Goal: Contribute content: Contribute content

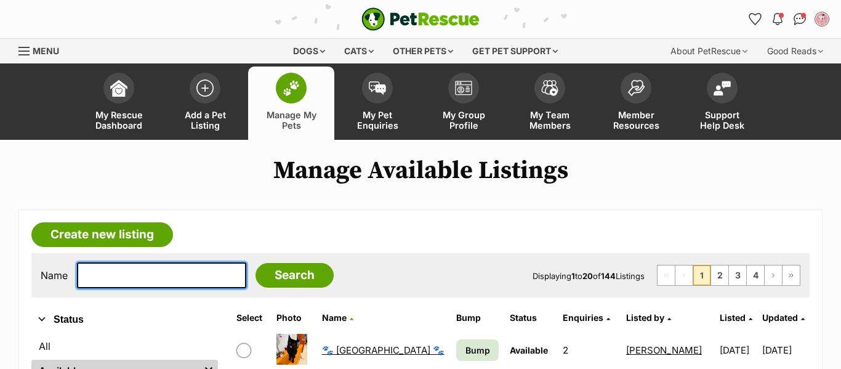
click at [150, 273] on input "text" at bounding box center [161, 275] width 169 height 26
type input "vege"
click at [256, 263] on input "Search" at bounding box center [295, 275] width 78 height 25
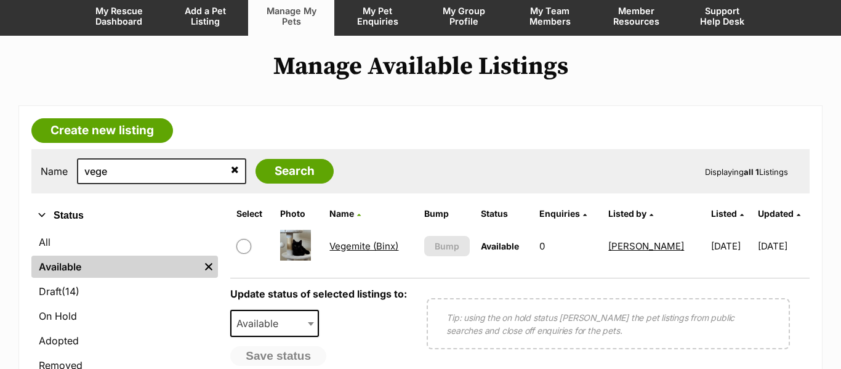
scroll to position [111, 0]
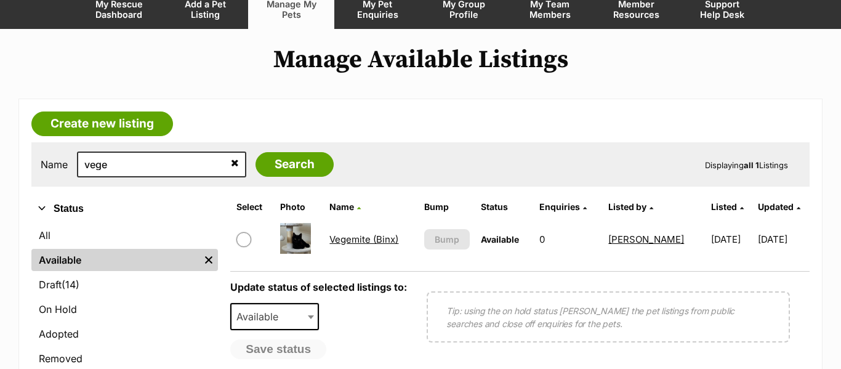
click at [243, 243] on input "checkbox" at bounding box center [243, 239] width 15 height 15
checkbox input "true"
click at [255, 322] on span "Available" at bounding box center [261, 316] width 59 height 17
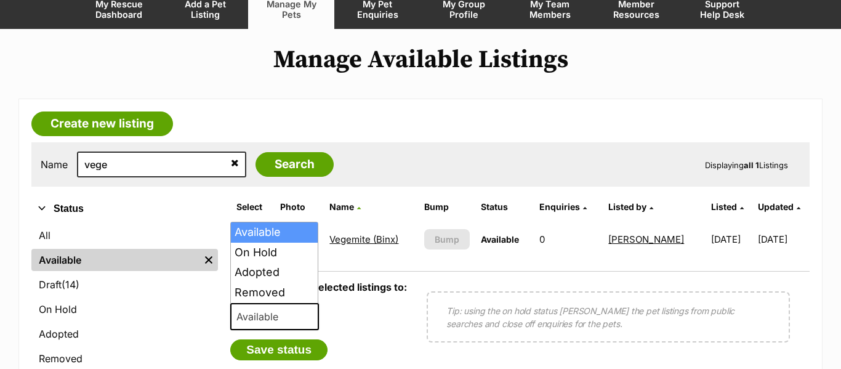
scroll to position [0, 0]
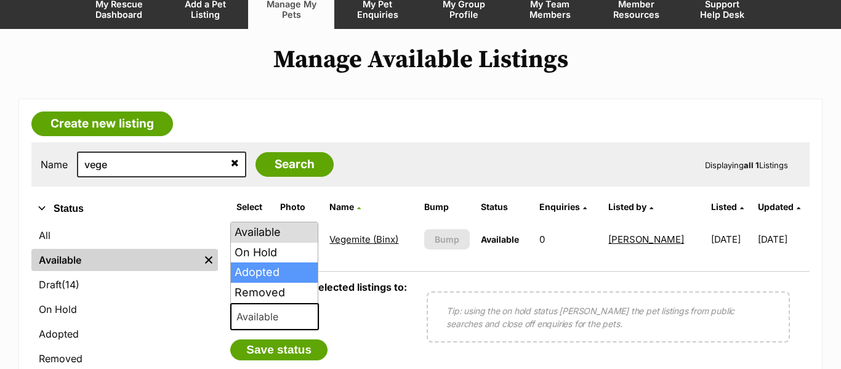
select select "rehomed"
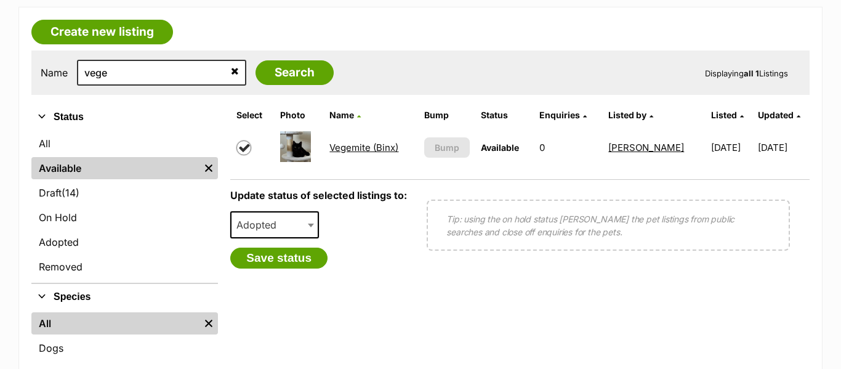
scroll to position [202, 0]
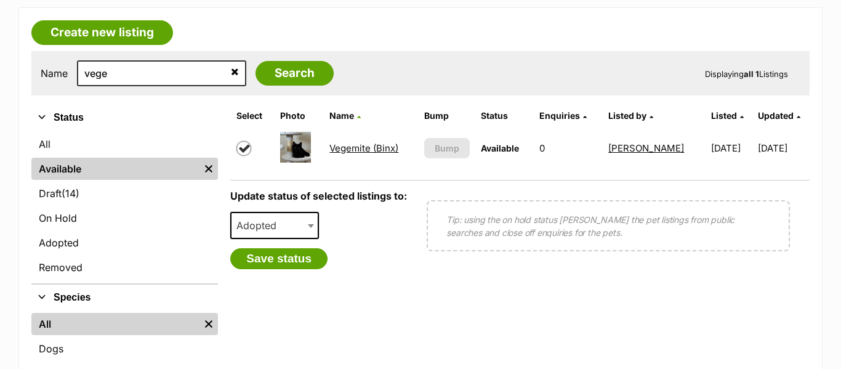
click at [270, 264] on button "Save status" at bounding box center [278, 258] width 97 height 21
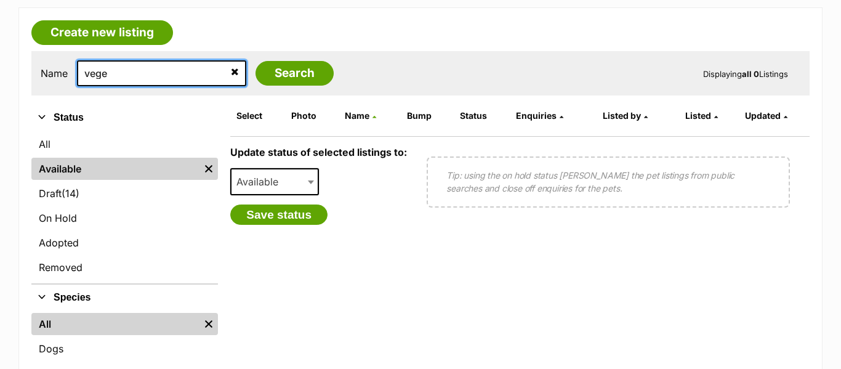
click at [94, 78] on input "vege" at bounding box center [161, 73] width 169 height 26
type input "marm"
click at [256, 61] on input "Search" at bounding box center [295, 73] width 78 height 25
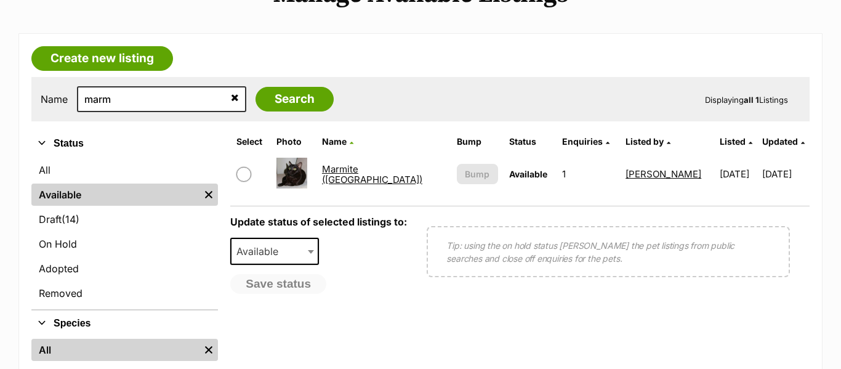
click at [247, 171] on input "checkbox" at bounding box center [243, 174] width 15 height 15
checkbox input "true"
click at [262, 260] on span "Available" at bounding box center [274, 251] width 89 height 27
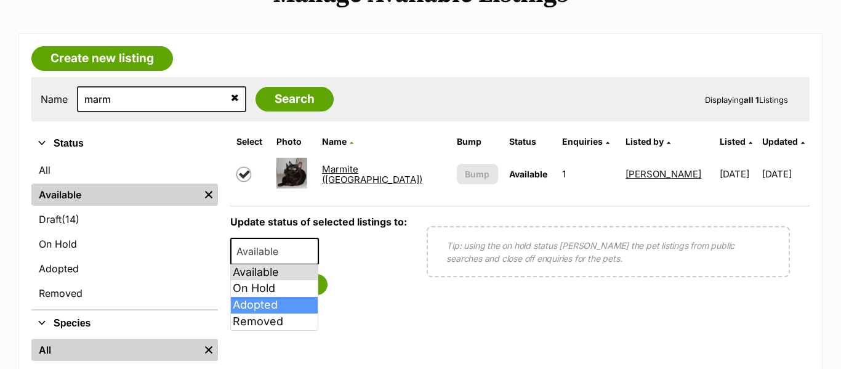
select select "rehomed"
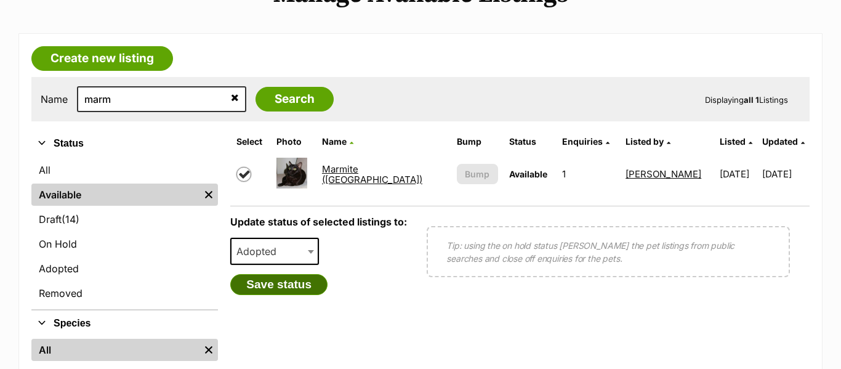
click at [283, 289] on button "Save status" at bounding box center [278, 284] width 97 height 21
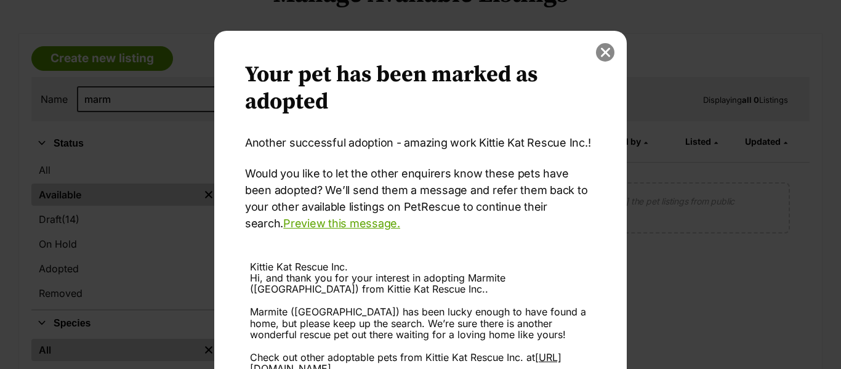
click at [607, 56] on button "close" at bounding box center [605, 52] width 18 height 18
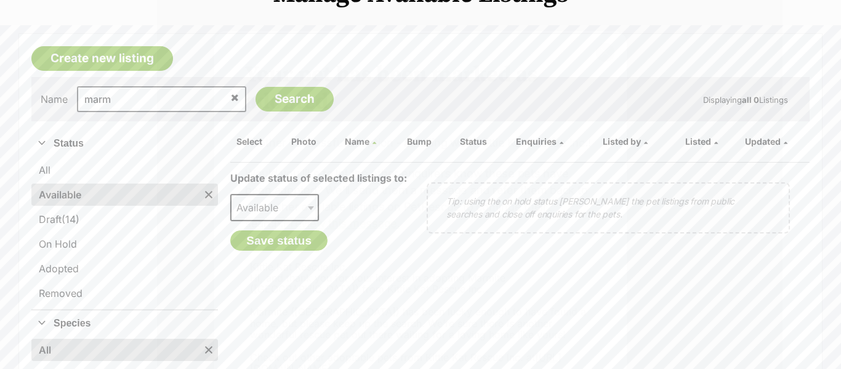
scroll to position [176, 0]
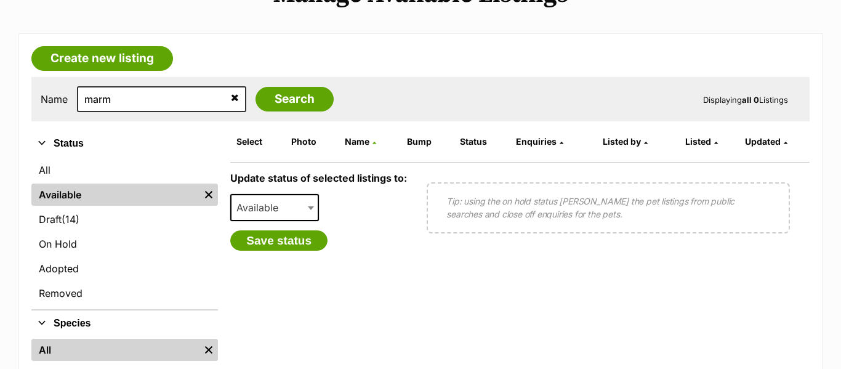
click at [72, 270] on link "Adopted" at bounding box center [124, 268] width 187 height 22
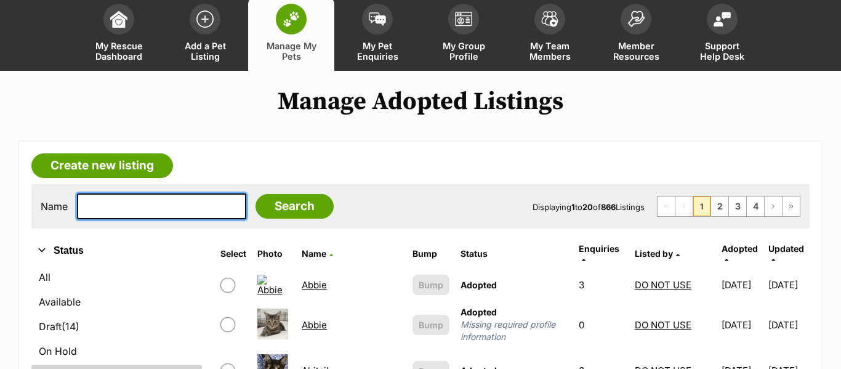
click at [187, 211] on input "text" at bounding box center [161, 206] width 169 height 26
type input "marm"
click at [256, 194] on input "Search" at bounding box center [295, 206] width 78 height 25
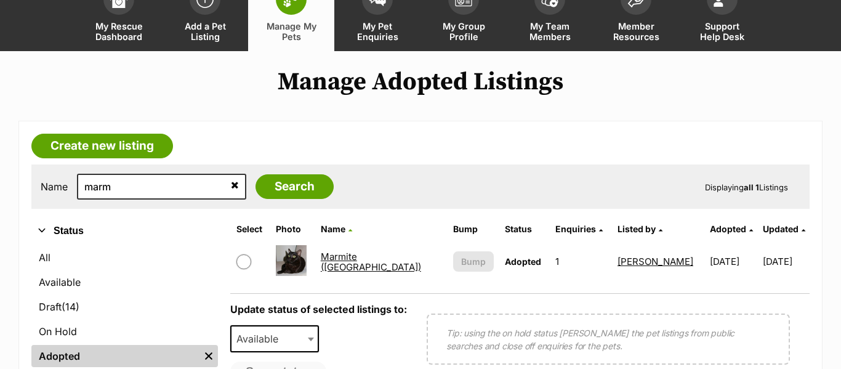
scroll to position [100, 0]
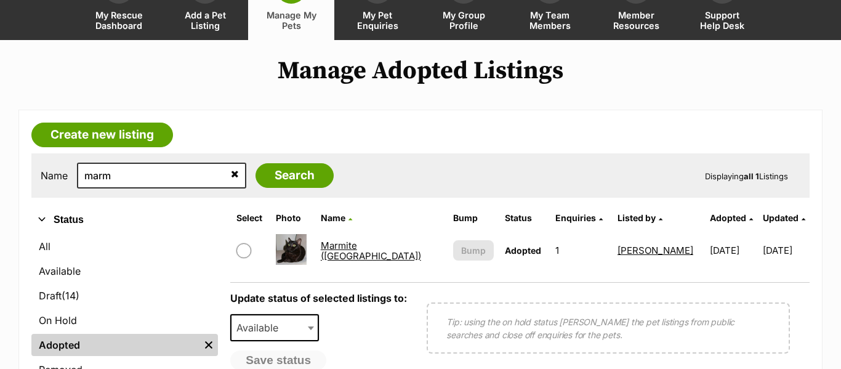
click at [337, 250] on link "Marmite ([GEOGRAPHIC_DATA])" at bounding box center [371, 251] width 100 height 22
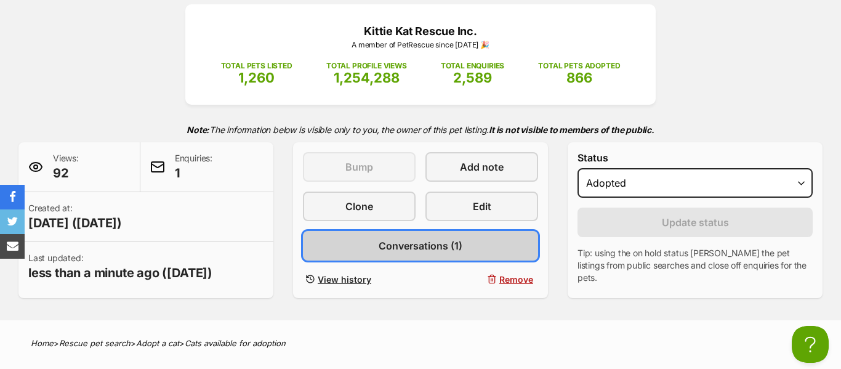
click at [451, 253] on link "Conversations (1)" at bounding box center [420, 246] width 235 height 30
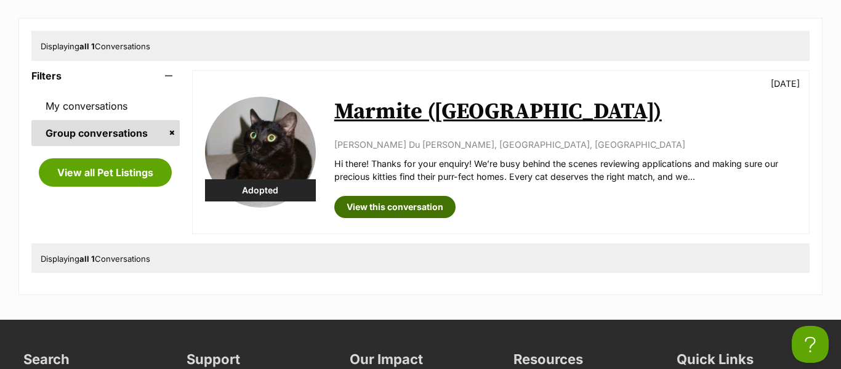
click at [427, 213] on link "View this conversation" at bounding box center [394, 207] width 121 height 22
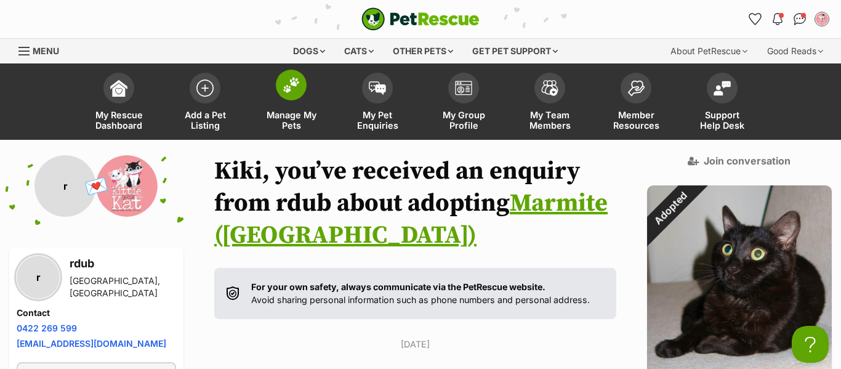
click at [293, 93] on img at bounding box center [291, 85] width 17 height 16
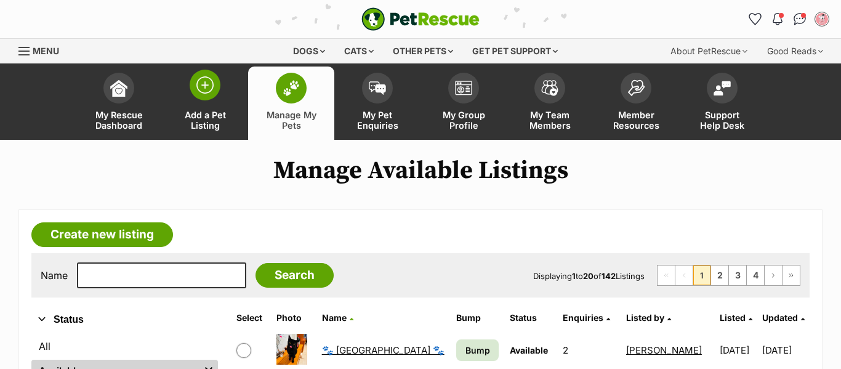
click at [196, 92] on img at bounding box center [204, 84] width 17 height 17
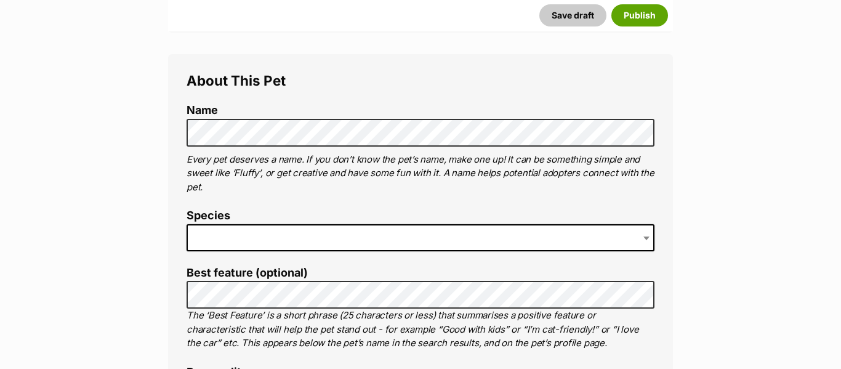
scroll to position [411, 0]
click at [323, 233] on span at bounding box center [421, 238] width 468 height 27
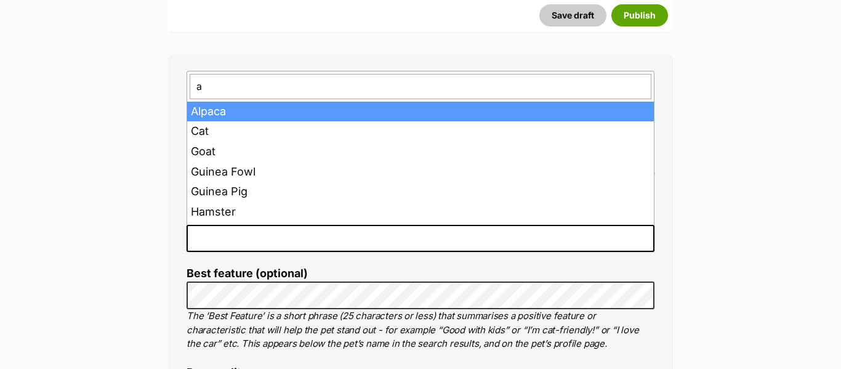
type input "at"
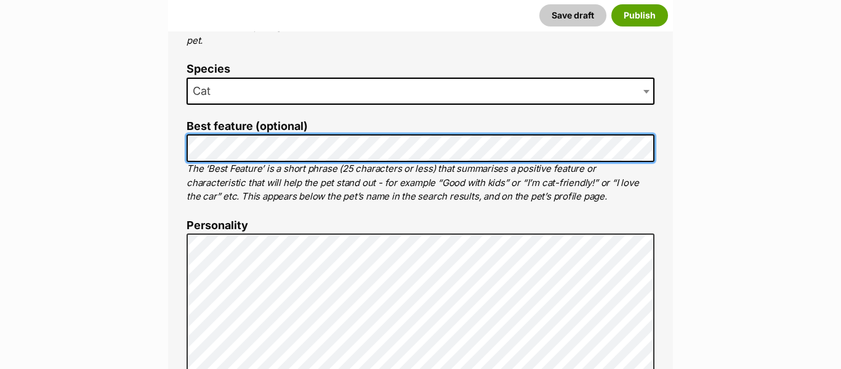
scroll to position [557, 0]
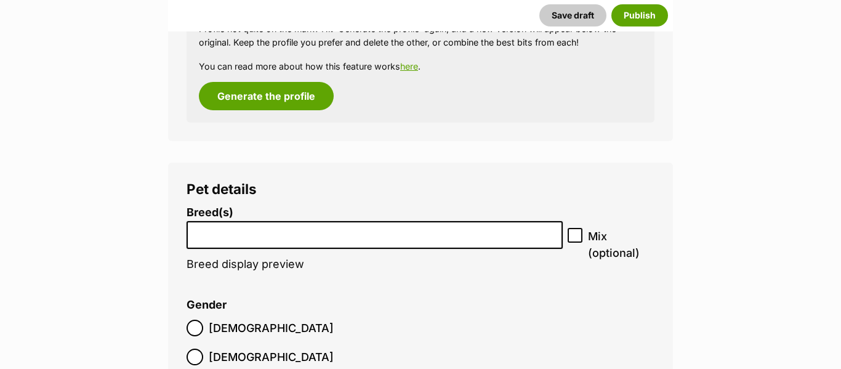
scroll to position [1767, 0]
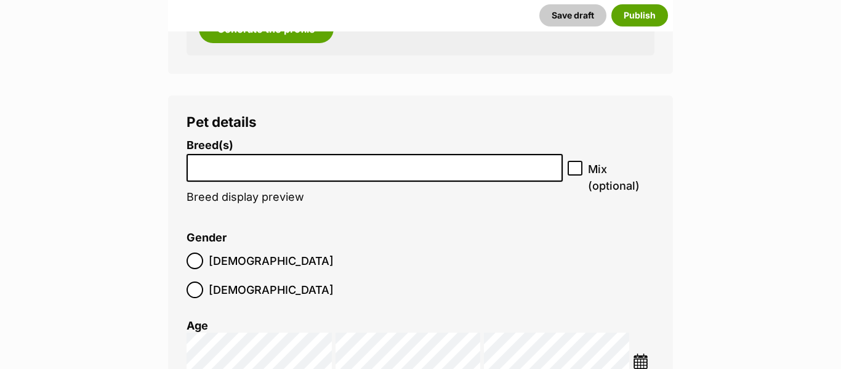
click at [388, 172] on li at bounding box center [375, 167] width 368 height 25
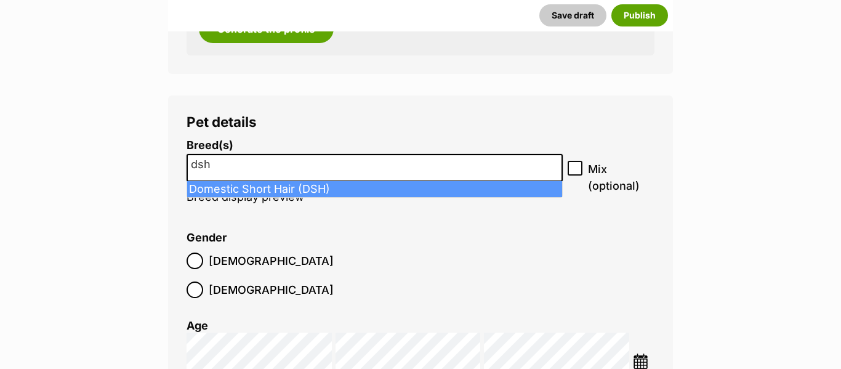
type input "dsh"
select select "252102"
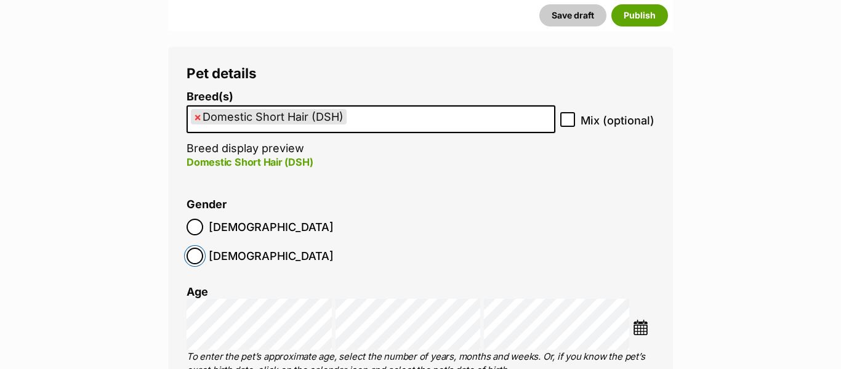
scroll to position [1821, 0]
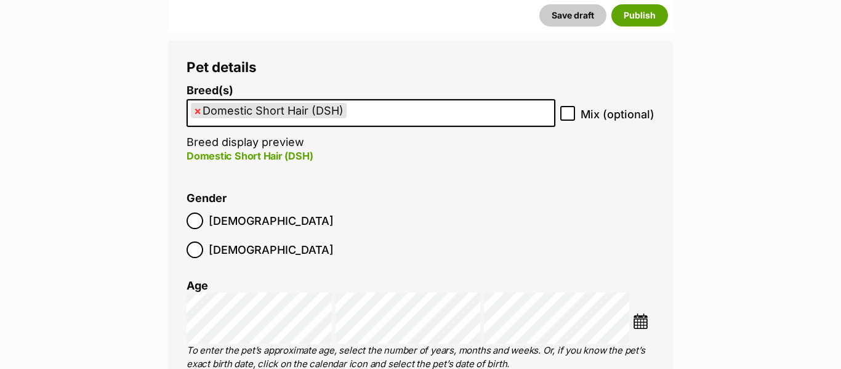
click at [644, 313] on img at bounding box center [640, 320] width 15 height 15
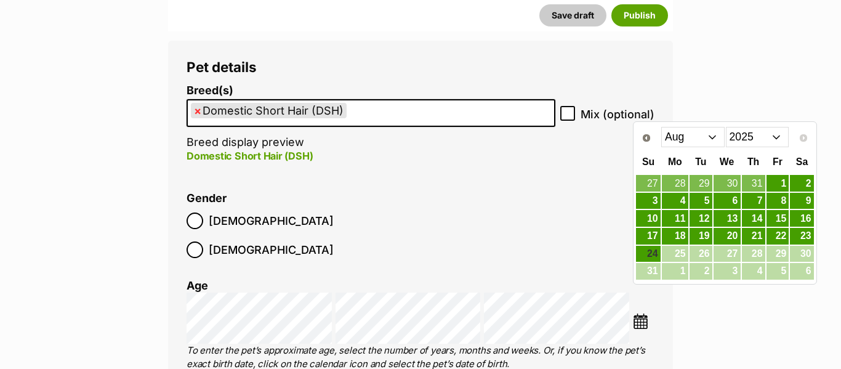
click at [746, 137] on select "2015 2016 2017 2018 2019 2020 2021 2022 2023 2024 2025" at bounding box center [757, 137] width 63 height 20
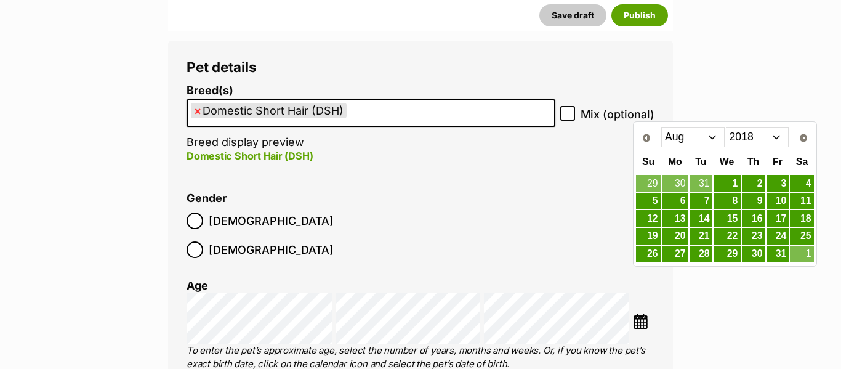
click at [703, 148] on div "Prev Next Jan Feb Mar Apr May Jun Jul Aug Sep Oct Nov Dec 2008 2009 2010 2011 2…" at bounding box center [724, 136] width 179 height 25
click at [702, 140] on select "Jan Feb Mar Apr May Jun Jul Aug Sep Oct Nov Dec" at bounding box center [692, 137] width 63 height 20
click at [754, 241] on link "22" at bounding box center [753, 235] width 23 height 15
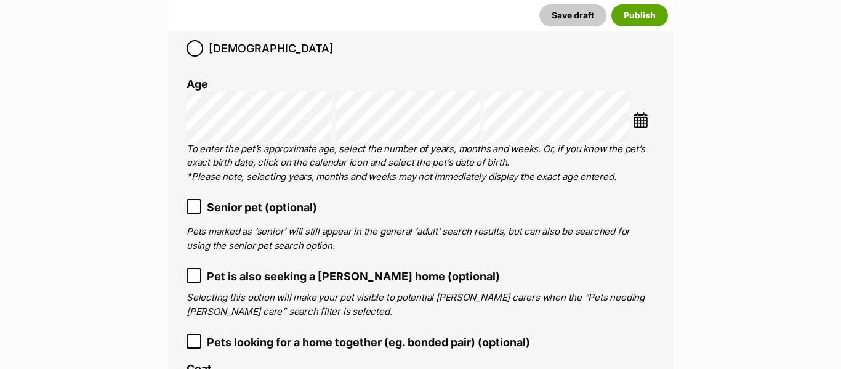
scroll to position [2025, 0]
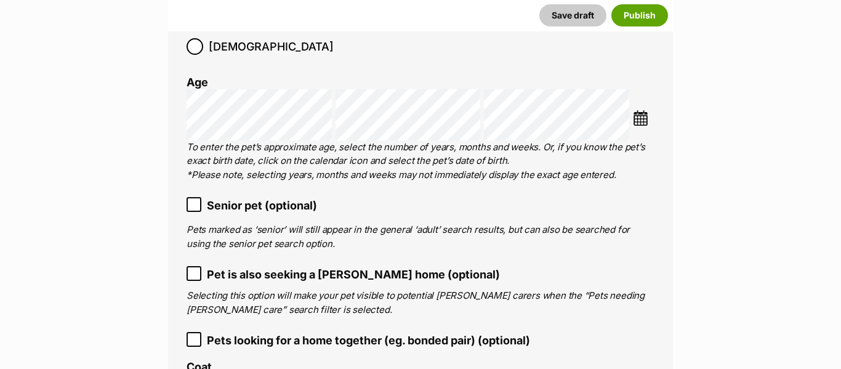
click at [192, 269] on icon at bounding box center [194, 273] width 9 height 9
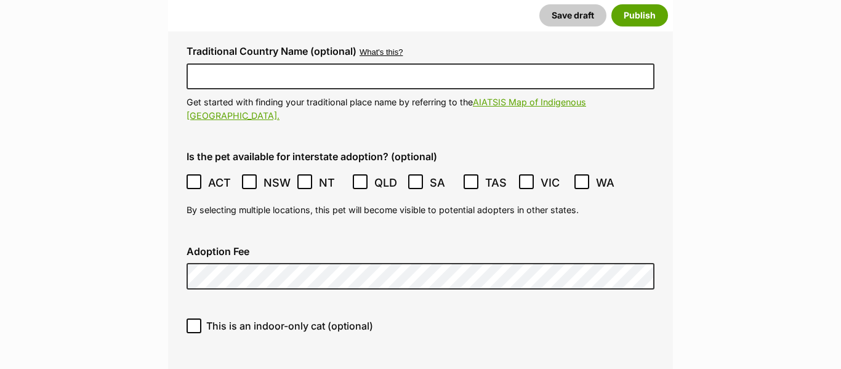
scroll to position [3555, 0]
click at [219, 318] on span "This is an indoor-only cat (optional)" at bounding box center [289, 325] width 167 height 15
click at [201, 318] on input "This is an indoor-only cat (optional)" at bounding box center [194, 325] width 15 height 15
checkbox input "true"
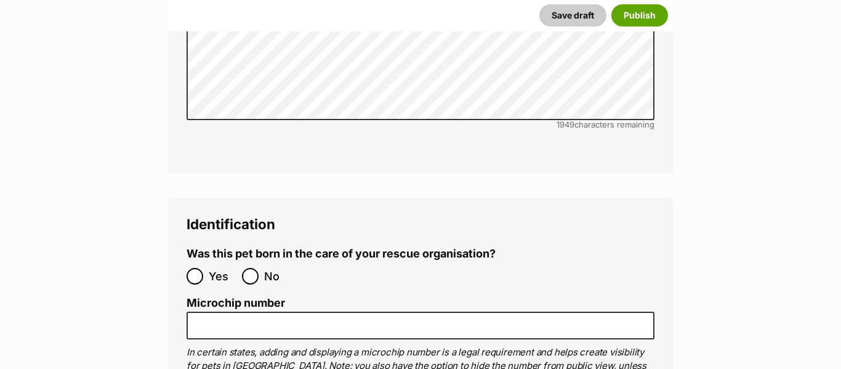
scroll to position [4728, 0]
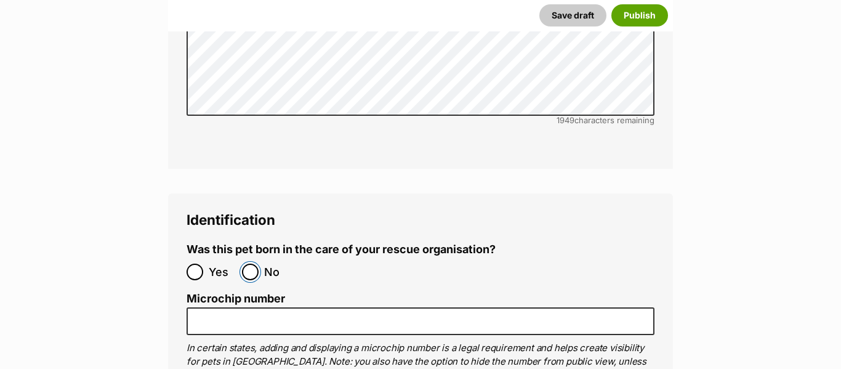
click at [249, 264] on input "No" at bounding box center [250, 272] width 17 height 17
radio input "true"
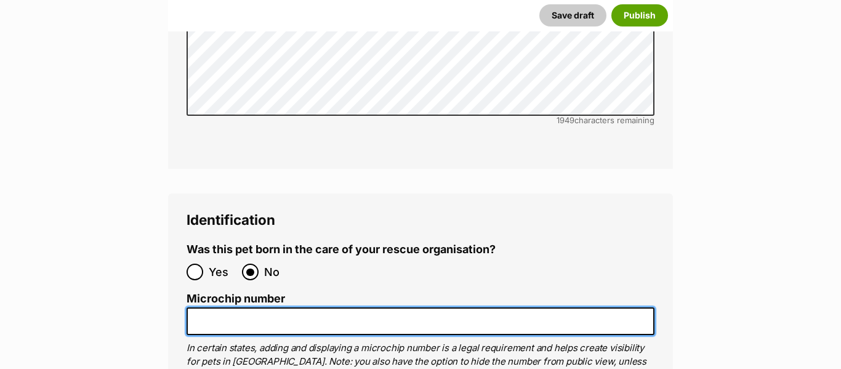
click at [250, 307] on input "Microchip number" at bounding box center [421, 321] width 468 height 28
paste input "982 126 050 233 463"
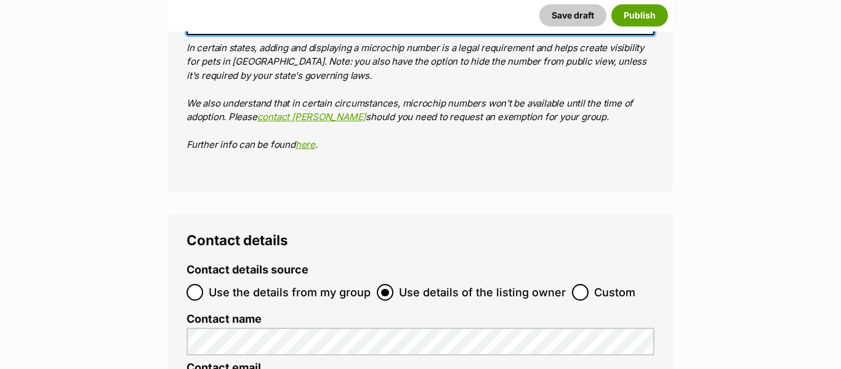
scroll to position [5031, 0]
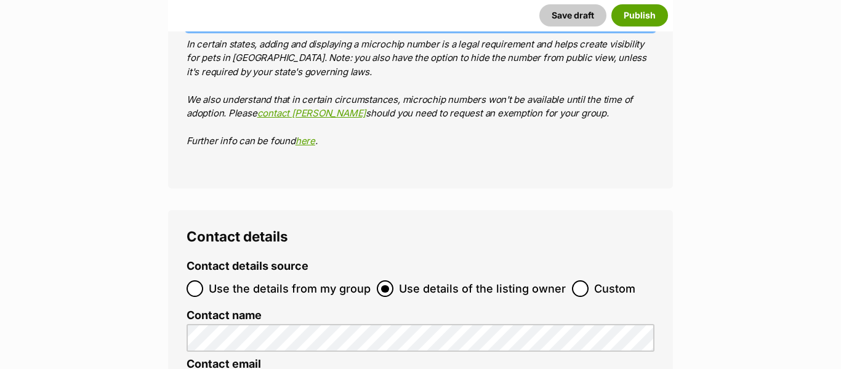
type input "982 126 050 233 463"
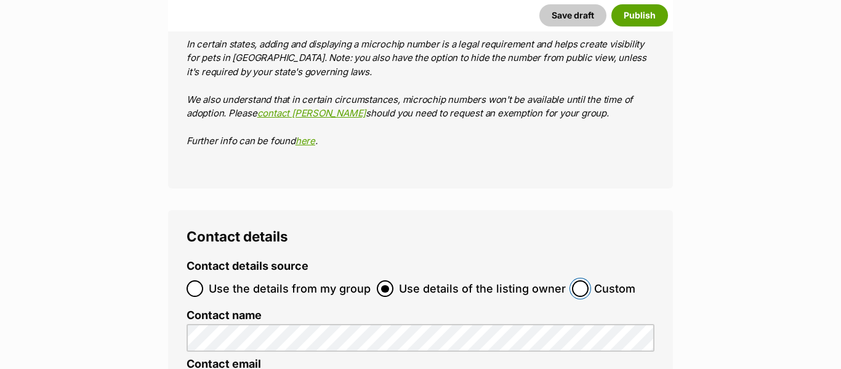
click at [578, 280] on input "Custom" at bounding box center [580, 288] width 17 height 17
radio input "true"
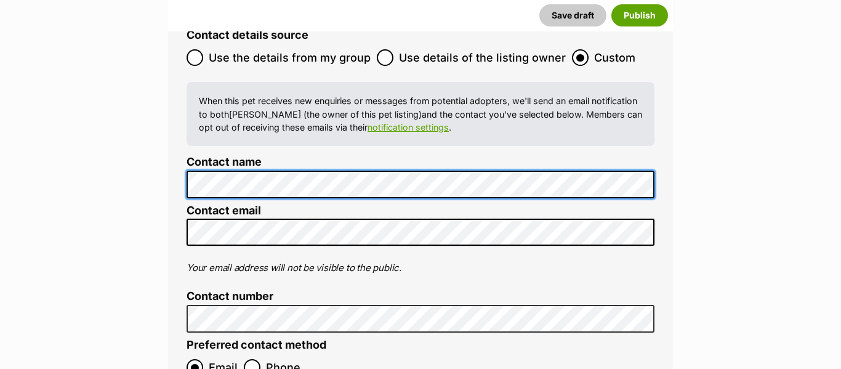
scroll to position [5263, 0]
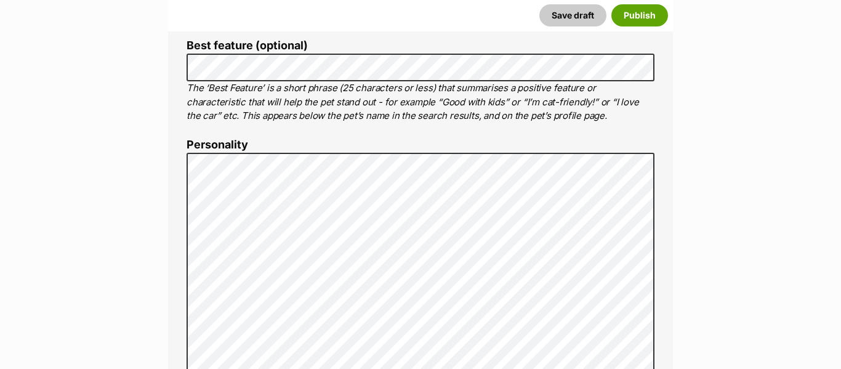
scroll to position [642, 0]
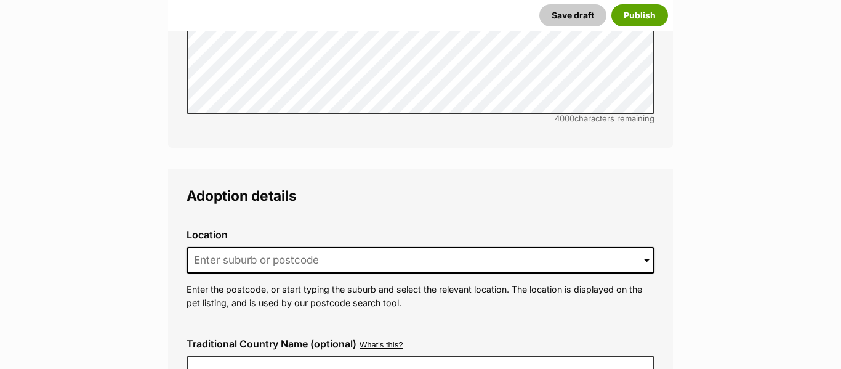
scroll to position [3270, 0]
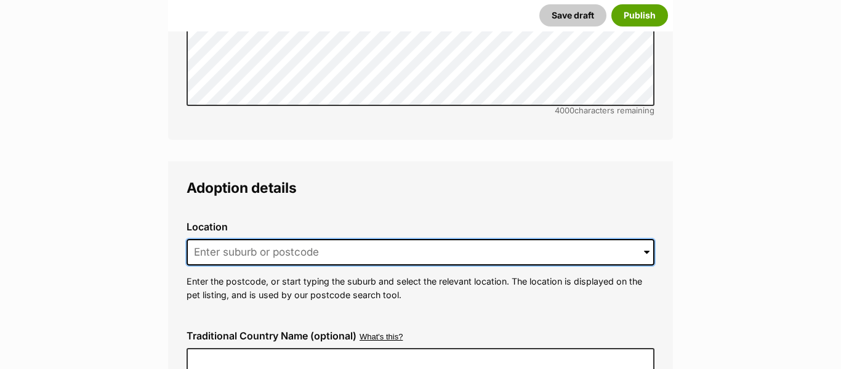
click at [259, 239] on input at bounding box center [421, 252] width 468 height 27
paste input "Carlton"
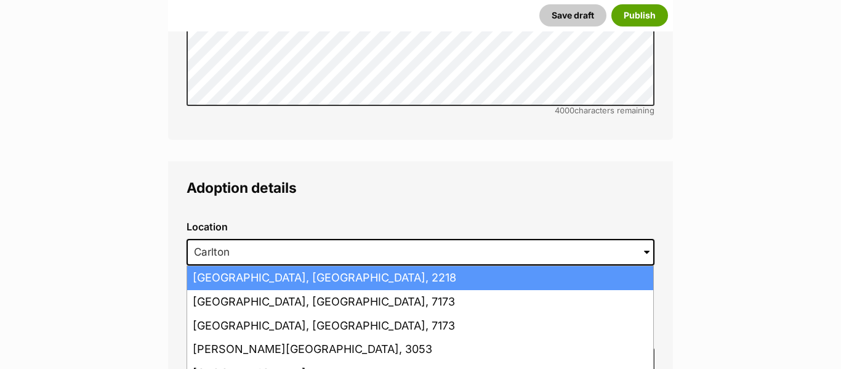
click at [284, 266] on li "Carlton, New South Wales, 2218" at bounding box center [420, 278] width 466 height 24
type input "Carlton, New South Wales, 2218"
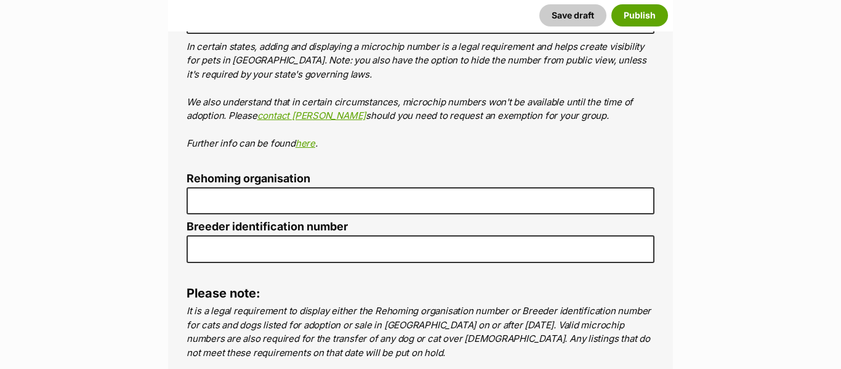
scroll to position [5049, 0]
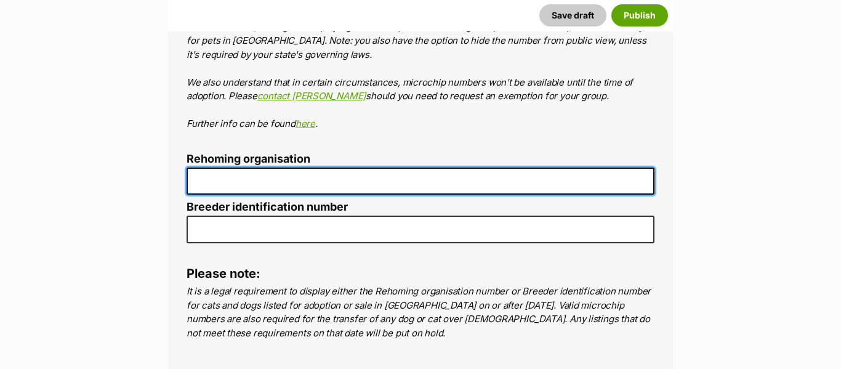
click at [220, 167] on input "Rehoming organisation" at bounding box center [421, 181] width 468 height 28
type input "Kittie Kat Rescue"
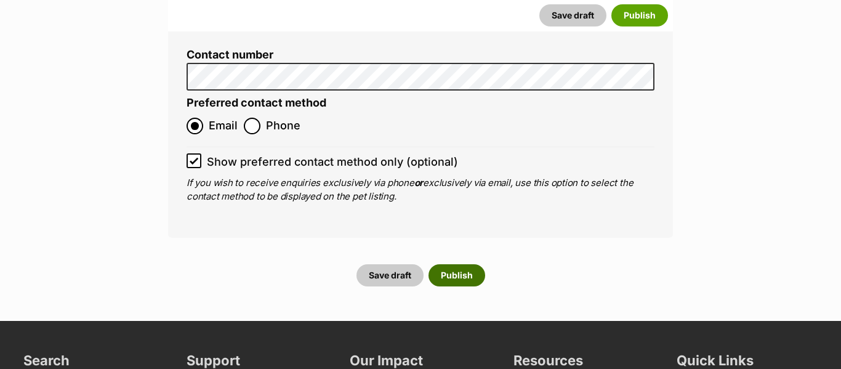
scroll to position [5707, 0]
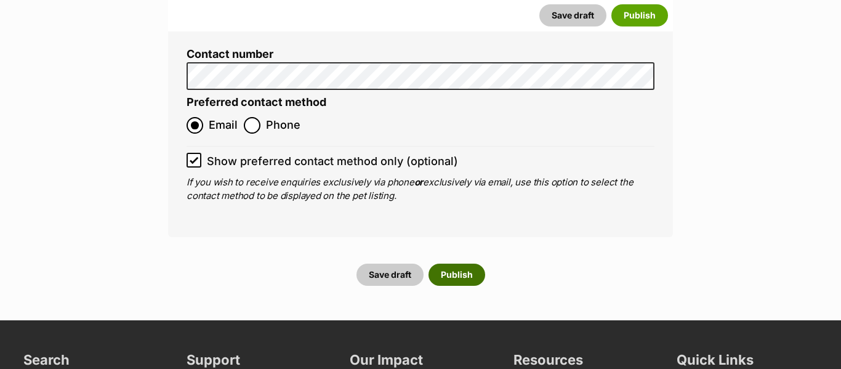
click at [447, 264] on button "Publish" at bounding box center [457, 275] width 57 height 22
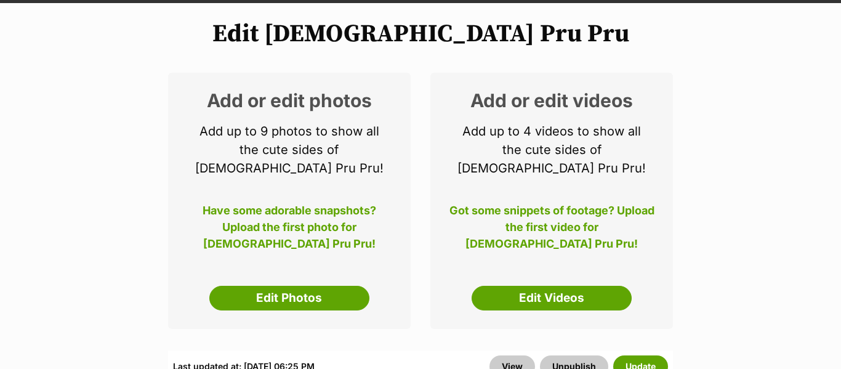
scroll to position [139, 0]
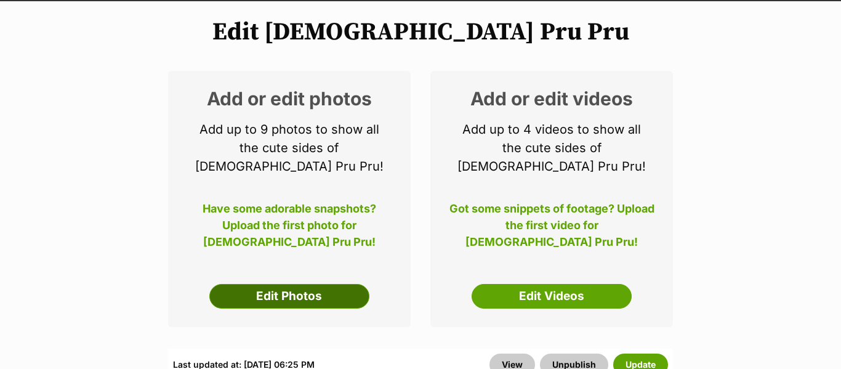
click at [296, 284] on link "Edit Photos" at bounding box center [289, 296] width 160 height 25
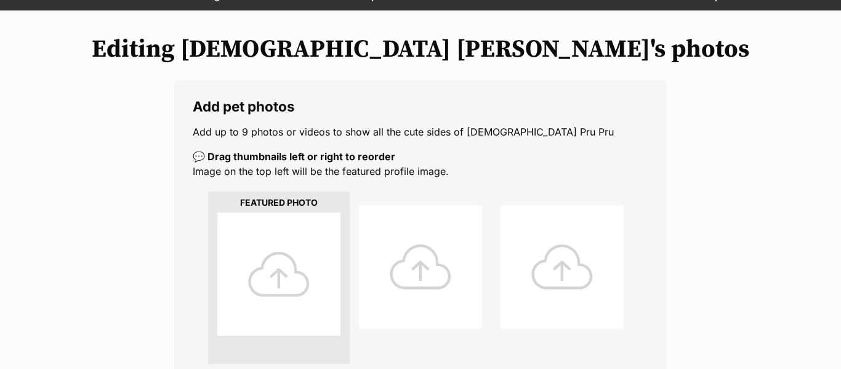
scroll to position [128, 0]
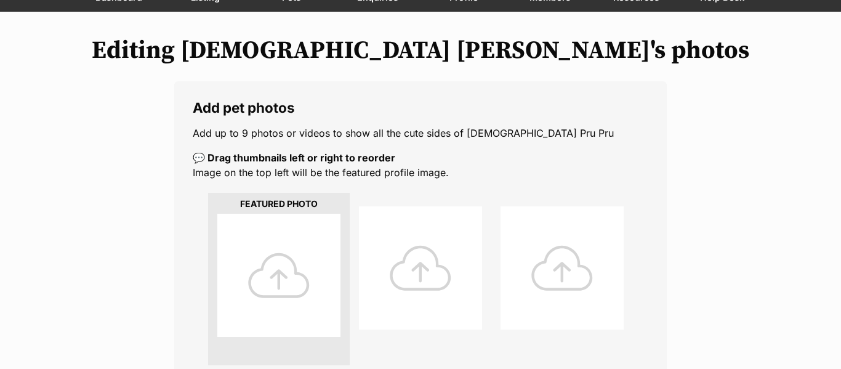
click at [281, 282] on div at bounding box center [278, 275] width 123 height 123
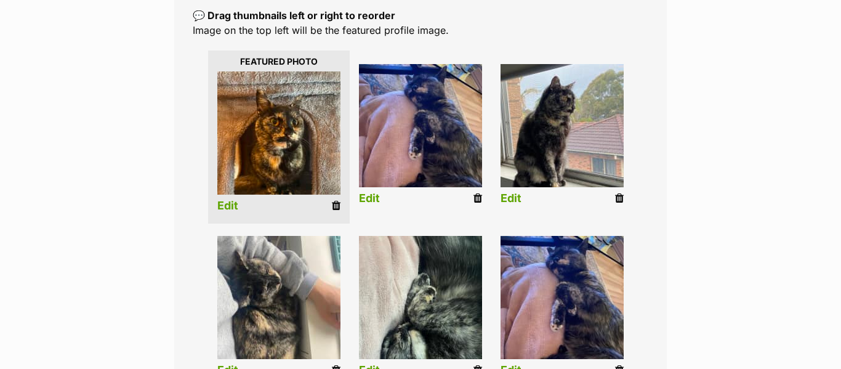
scroll to position [265, 0]
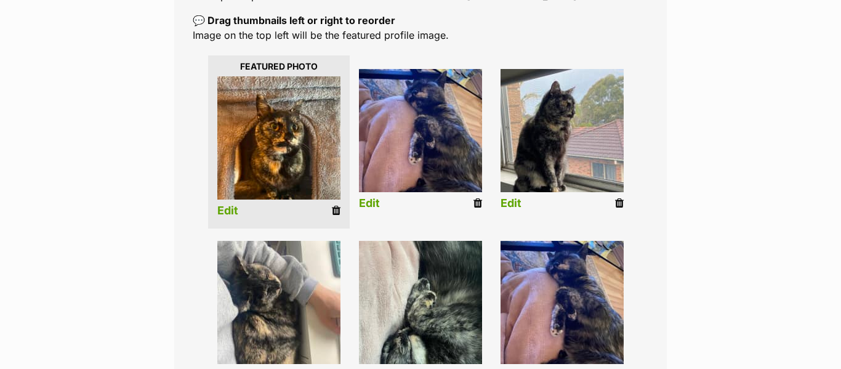
click at [228, 216] on link "Edit" at bounding box center [227, 210] width 21 height 13
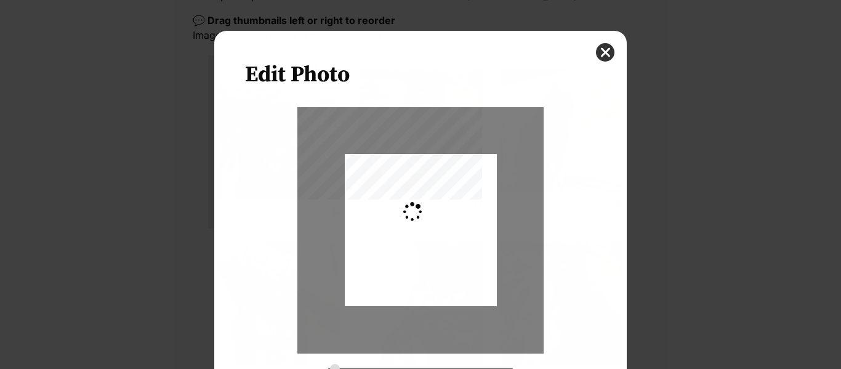
scroll to position [0, 0]
type input "0.2744"
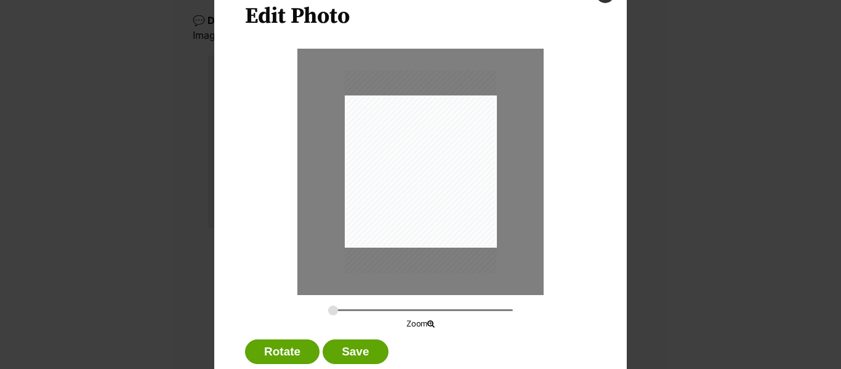
scroll to position [76, 0]
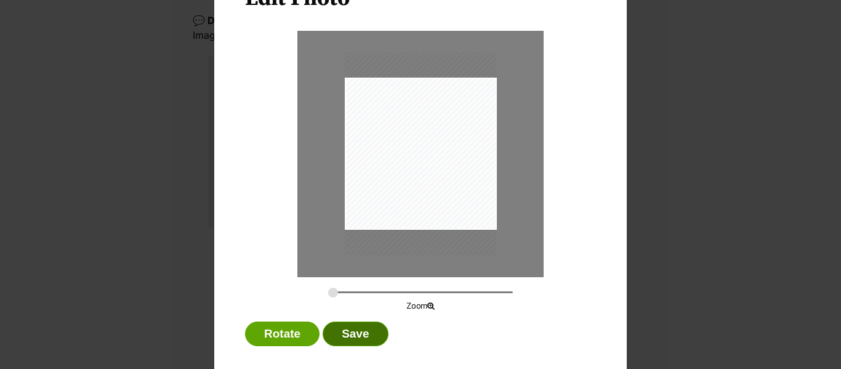
click at [363, 326] on button "Save" at bounding box center [355, 333] width 65 height 25
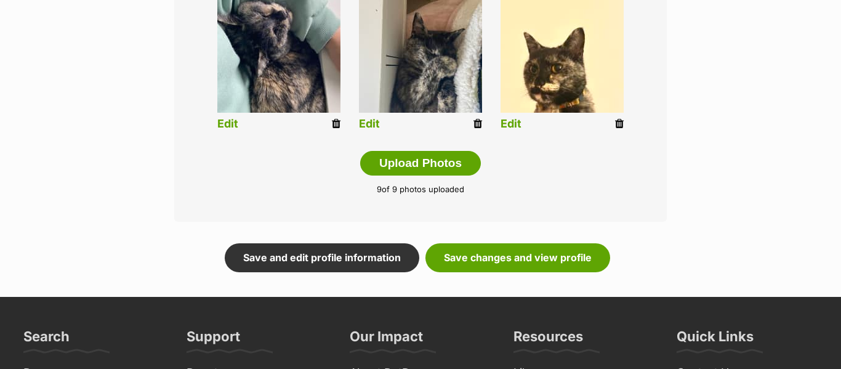
scroll to position [695, 0]
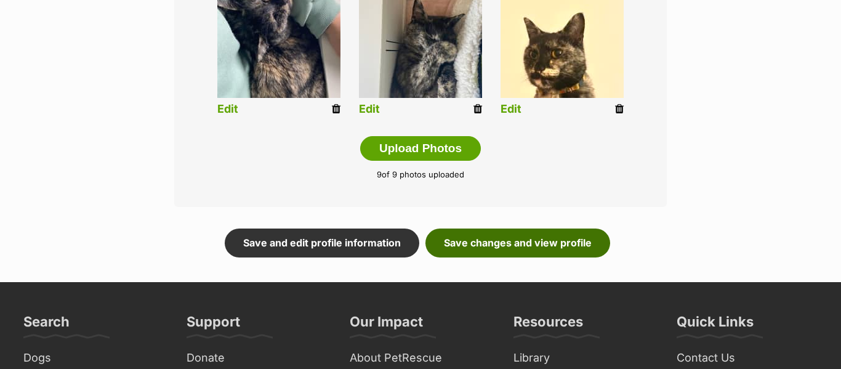
click at [464, 241] on link "Save changes and view profile" at bounding box center [517, 242] width 185 height 28
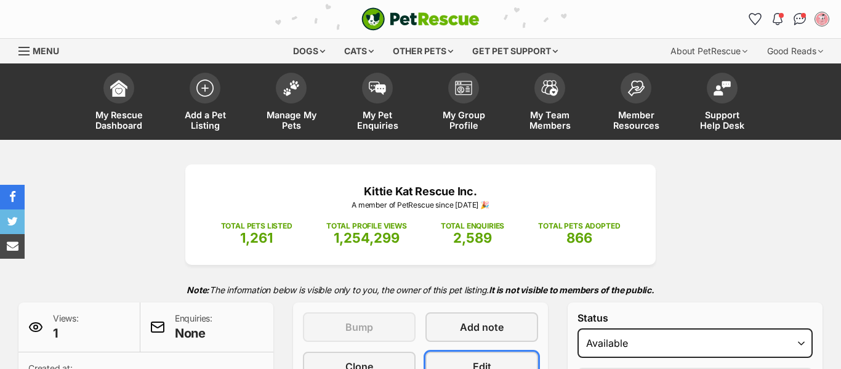
click at [464, 352] on link "Edit" at bounding box center [481, 367] width 113 height 30
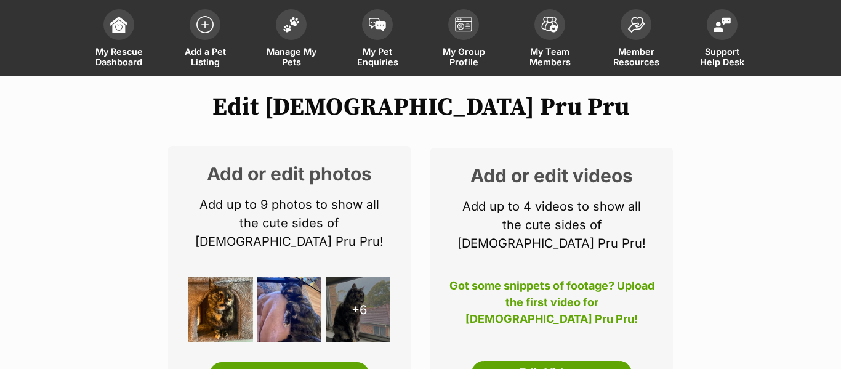
scroll to position [84, 0]
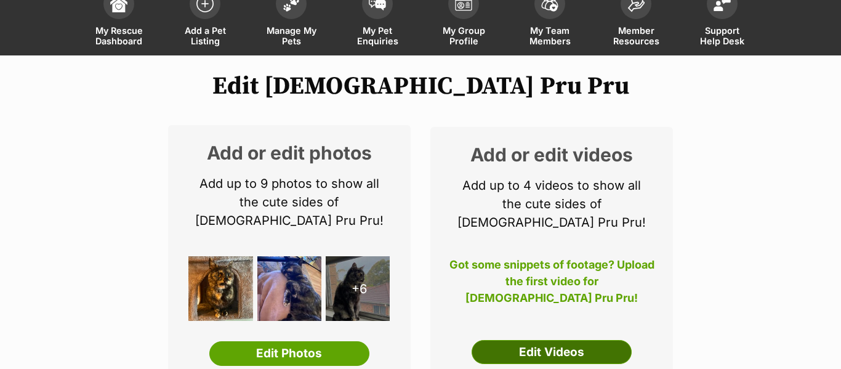
click at [531, 340] on link "Edit Videos" at bounding box center [552, 352] width 160 height 25
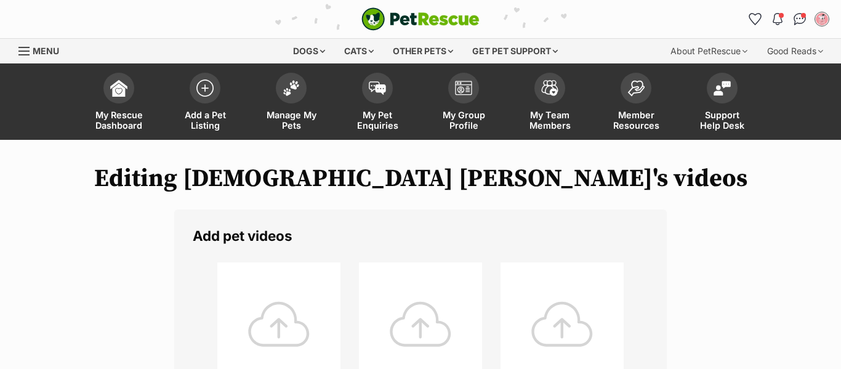
scroll to position [28, 0]
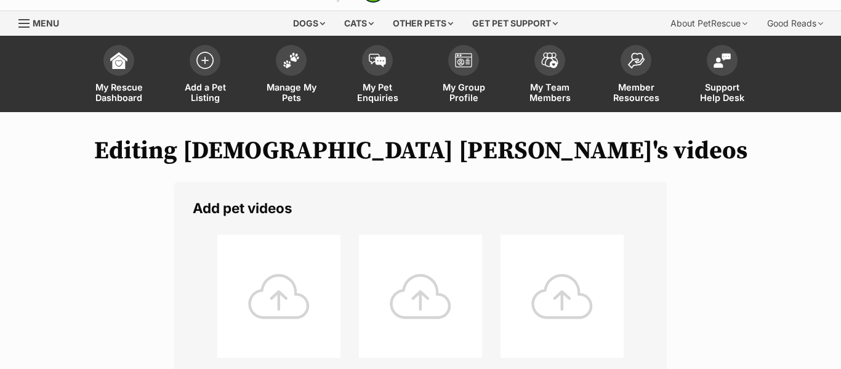
click at [284, 307] on div at bounding box center [278, 296] width 123 height 123
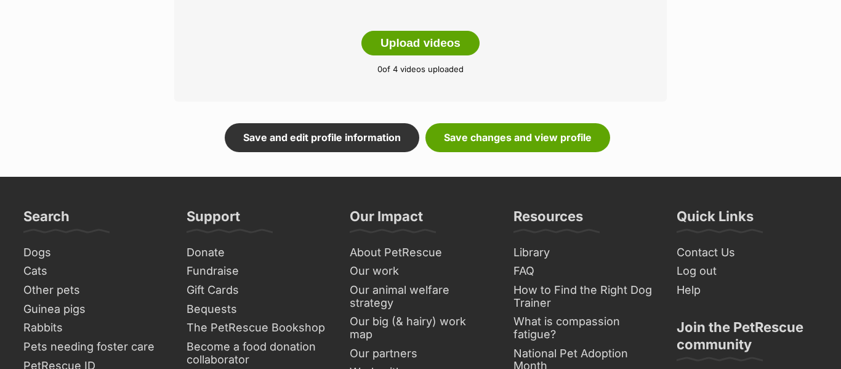
scroll to position [586, 0]
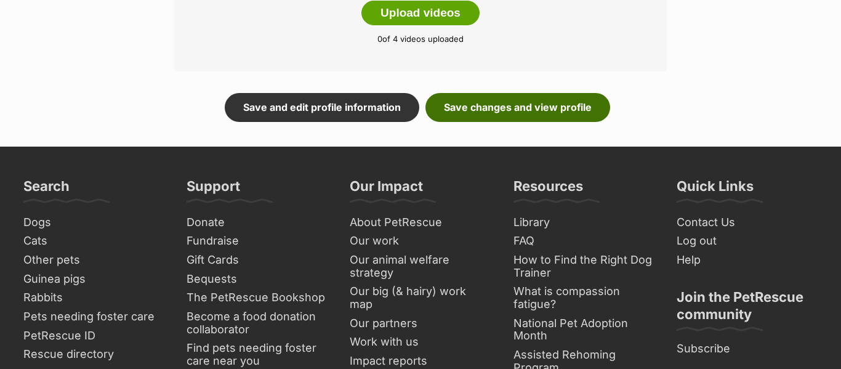
click at [469, 119] on link "Save changes and view profile" at bounding box center [517, 107] width 185 height 28
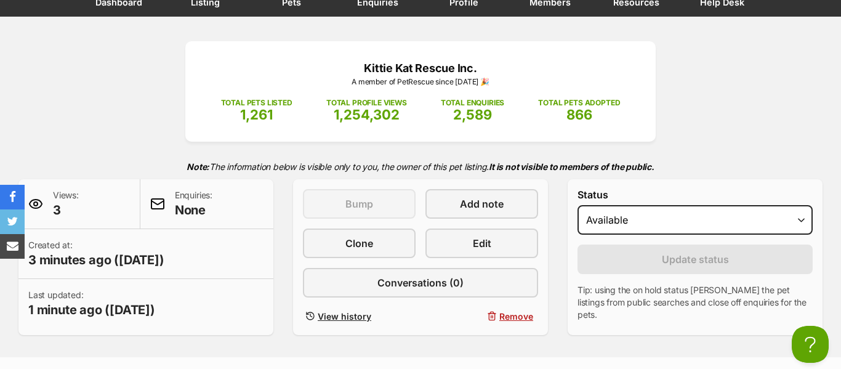
scroll to position [83, 0]
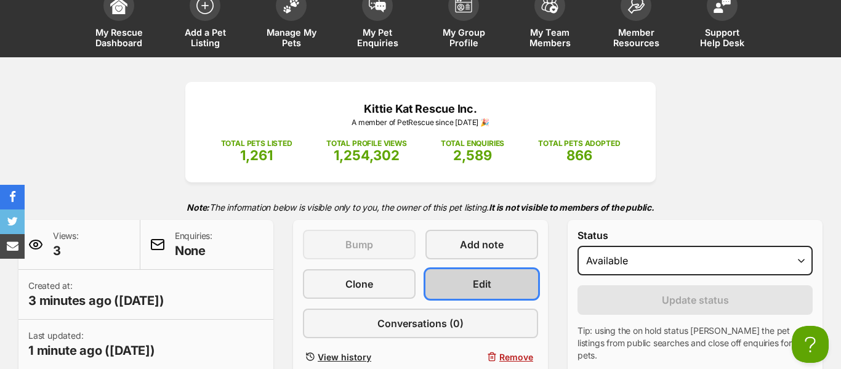
click at [469, 278] on link "Edit" at bounding box center [481, 284] width 113 height 30
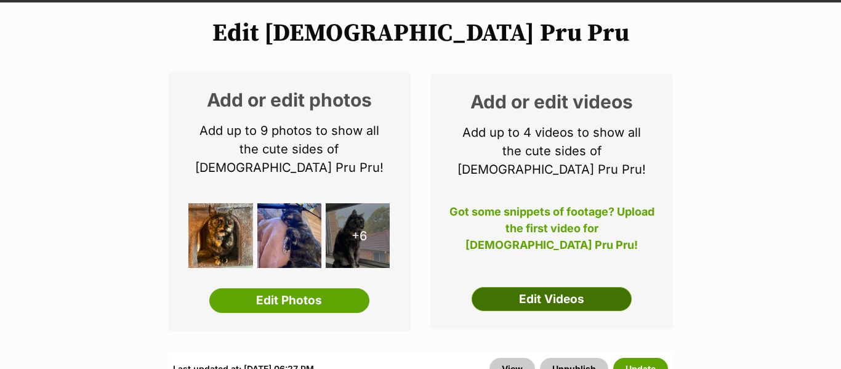
click at [477, 287] on link "Edit Videos" at bounding box center [552, 299] width 160 height 25
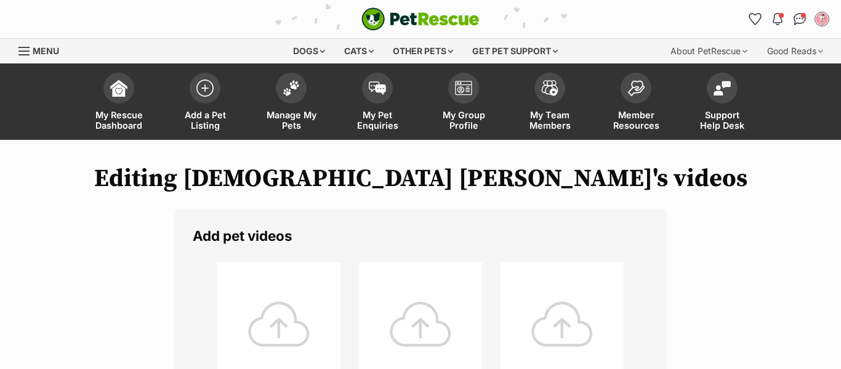
click at [276, 318] on div at bounding box center [278, 323] width 123 height 123
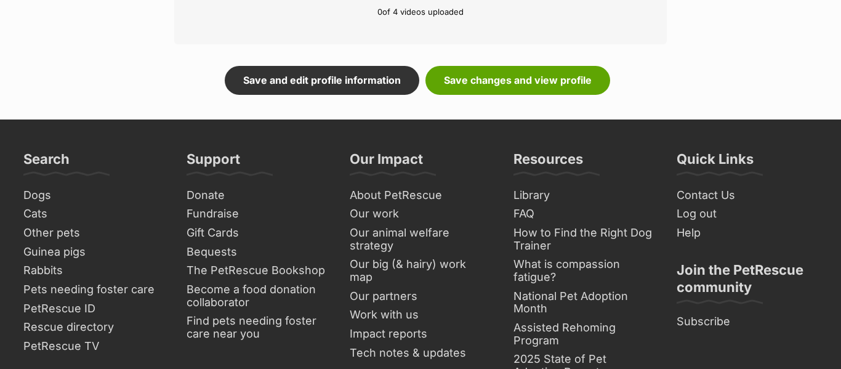
scroll to position [618, 0]
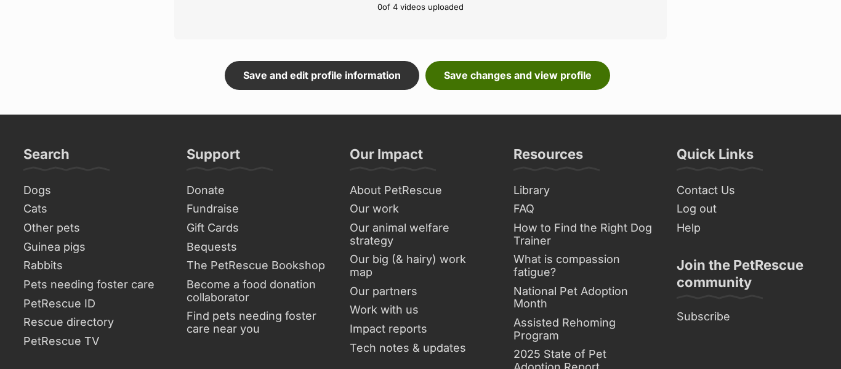
click at [483, 79] on link "Save changes and view profile" at bounding box center [517, 75] width 185 height 28
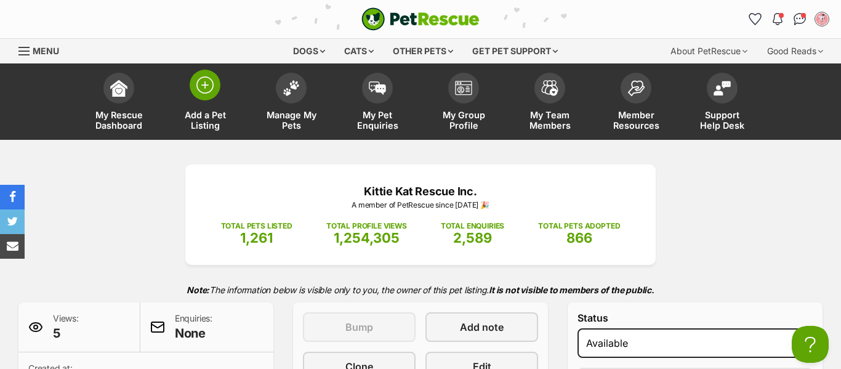
click at [219, 86] on span at bounding box center [205, 85] width 31 height 31
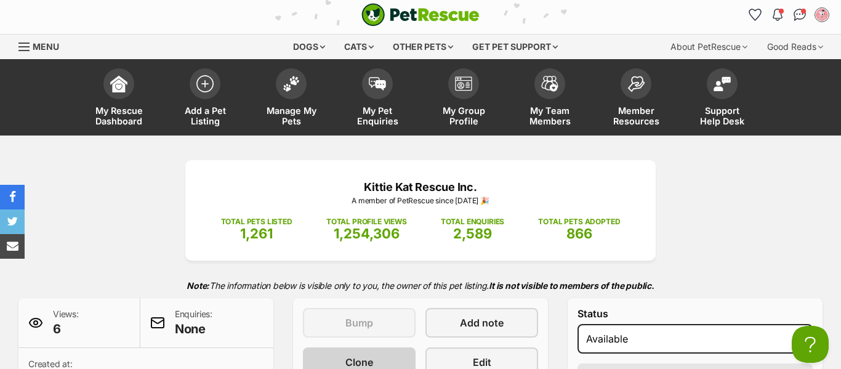
scroll to position [3, 0]
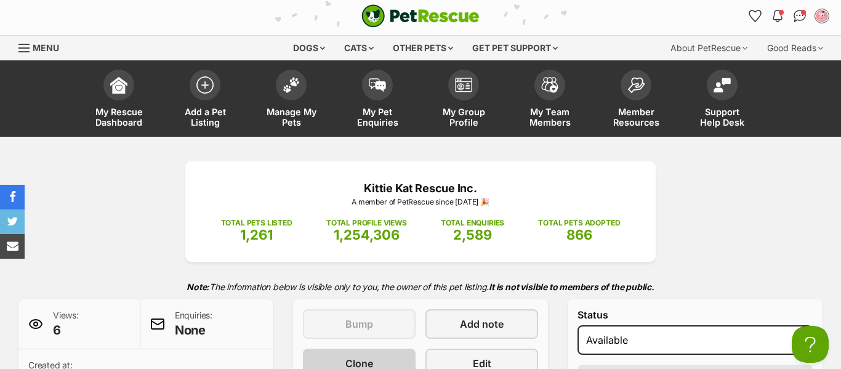
click at [305, 95] on link "Manage My Pets" at bounding box center [291, 99] width 86 height 73
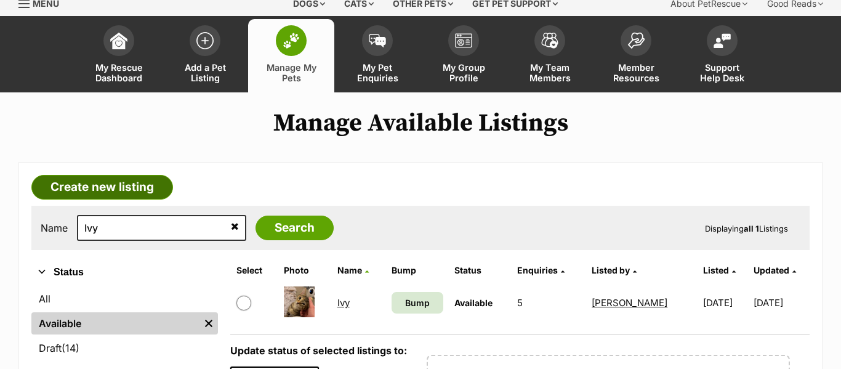
scroll to position [196, 0]
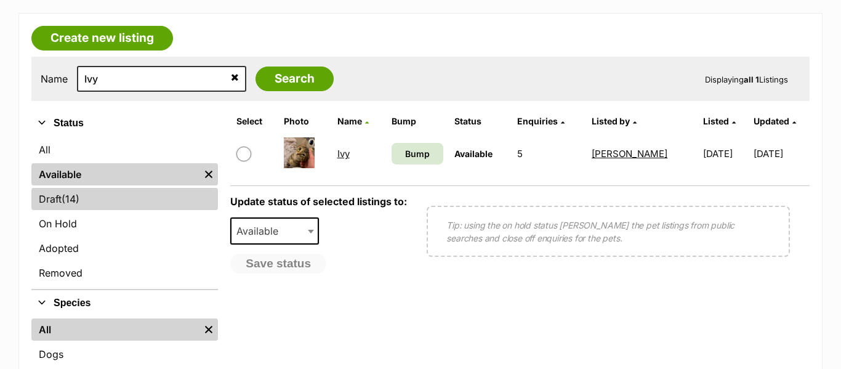
click at [60, 204] on link "Draft (14) Items" at bounding box center [124, 199] width 187 height 22
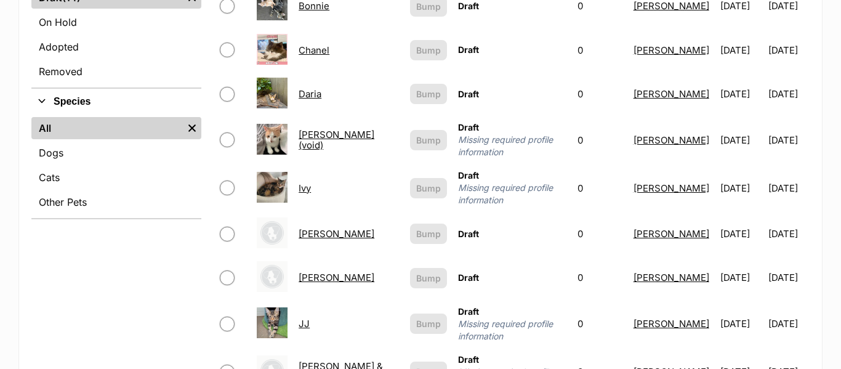
click at [311, 182] on link "Ivy" at bounding box center [305, 188] width 12 height 12
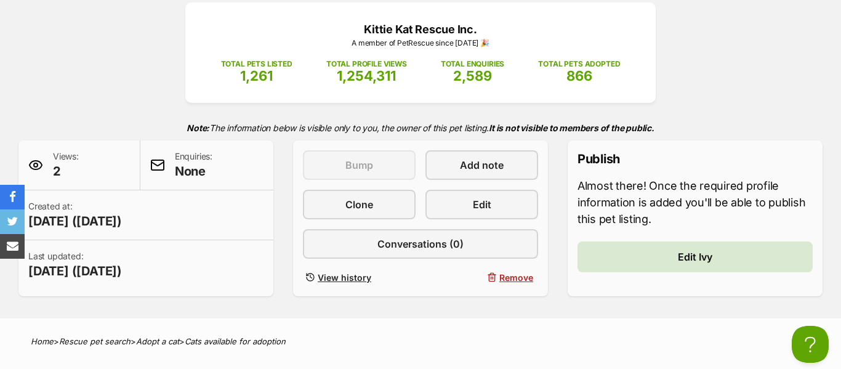
scroll to position [161, 0]
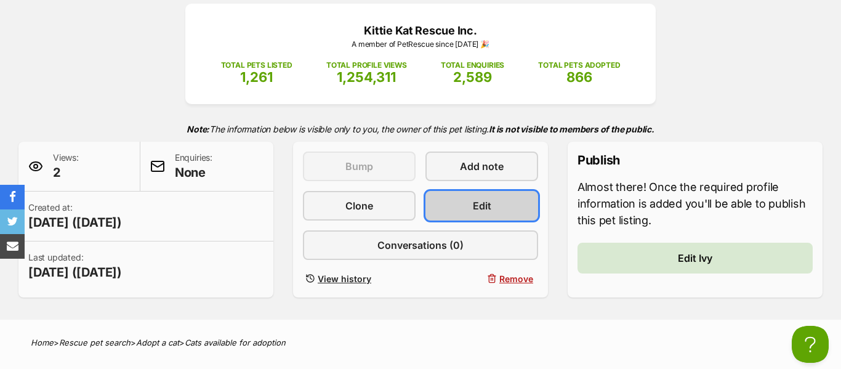
click at [446, 210] on link "Edit" at bounding box center [481, 206] width 113 height 30
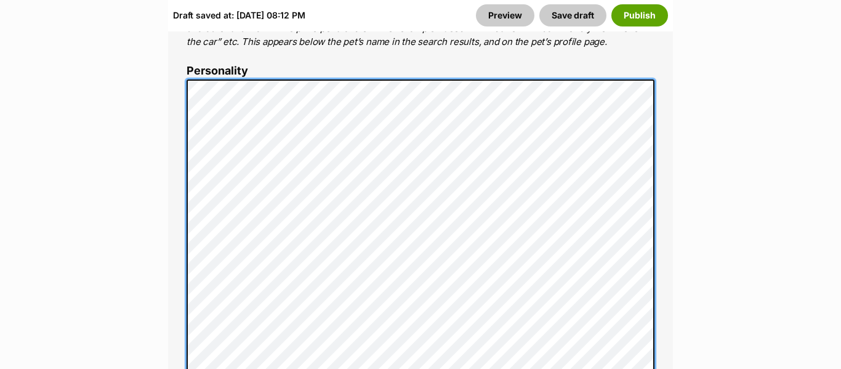
scroll to position [998, 0]
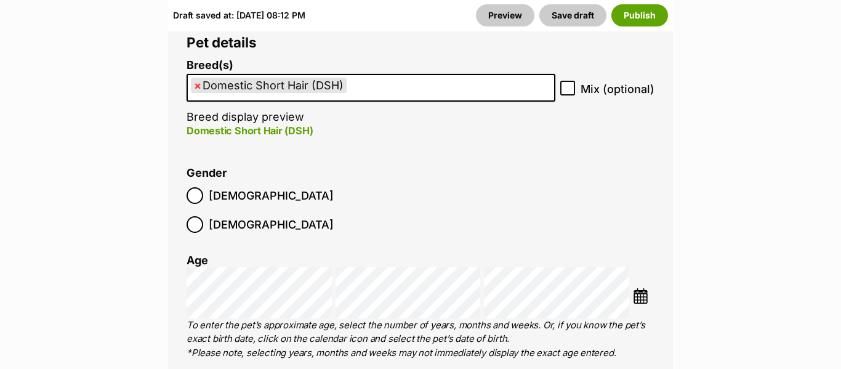
scroll to position [1901, 0]
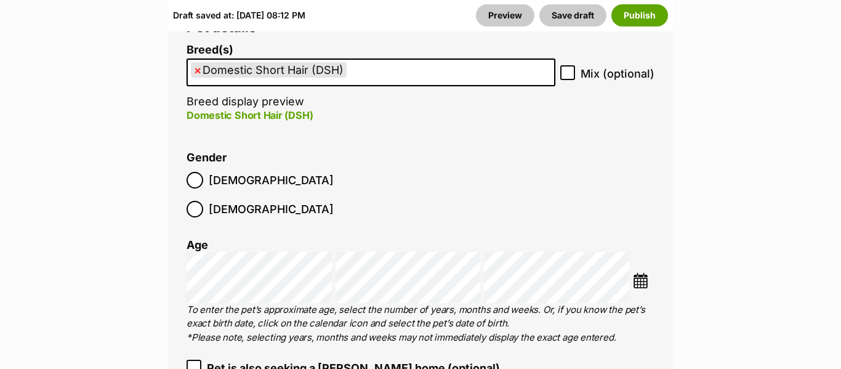
click at [645, 273] on img at bounding box center [640, 280] width 15 height 15
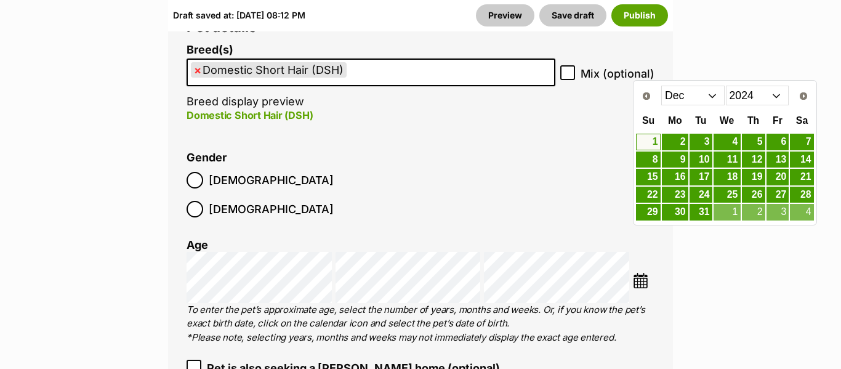
click at [673, 90] on select "Jan Feb Mar Apr May Jun Jul Aug Sep Oct Nov Dec" at bounding box center [692, 96] width 63 height 20
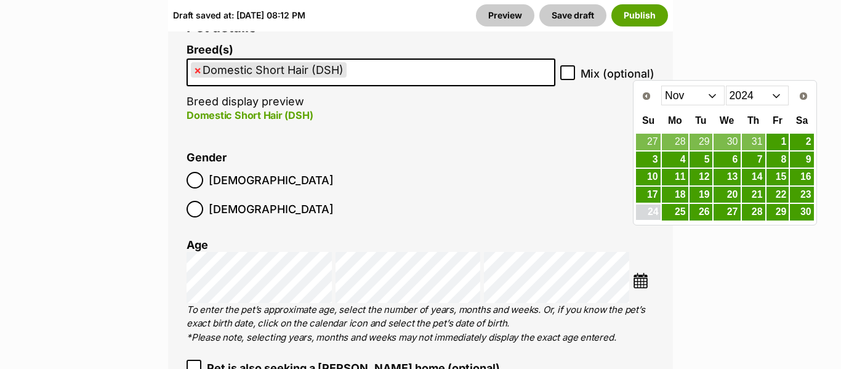
click at [641, 209] on link "24" at bounding box center [648, 211] width 24 height 15
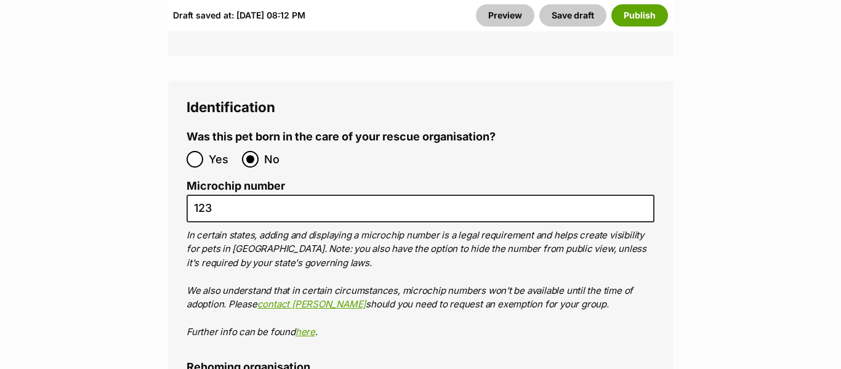
scroll to position [4762, 0]
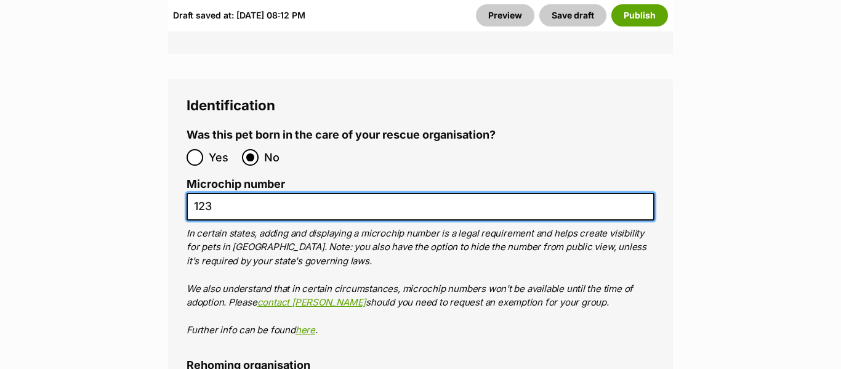
click at [519, 193] on input "123" at bounding box center [421, 207] width 468 height 28
paste input "953010007068915"
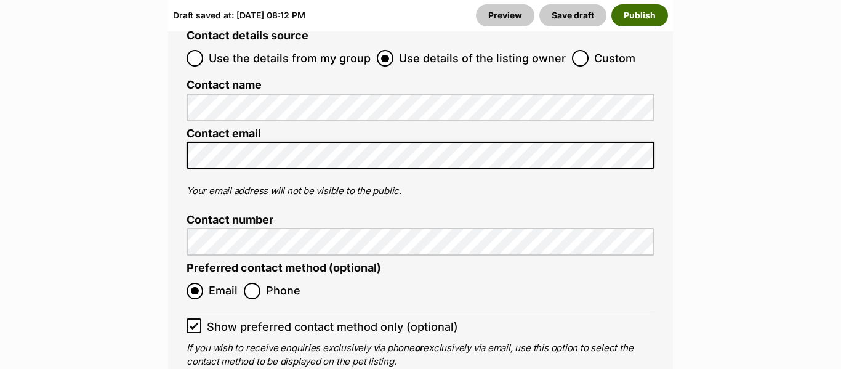
scroll to position [5383, 0]
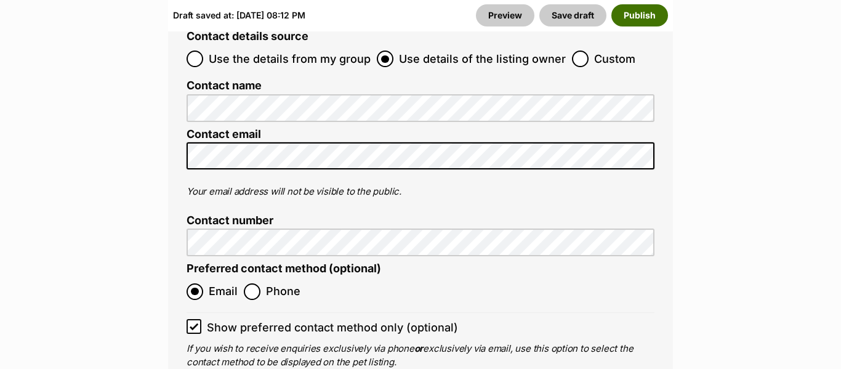
type input "953010007068915"
click at [631, 7] on button "Publish" at bounding box center [639, 15] width 57 height 22
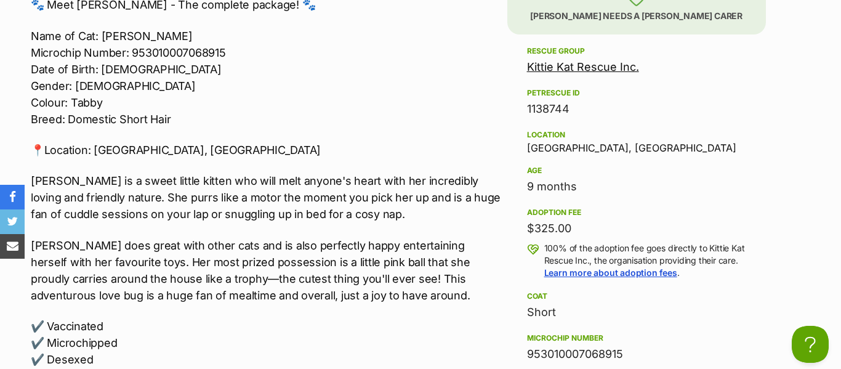
scroll to position [1171, 0]
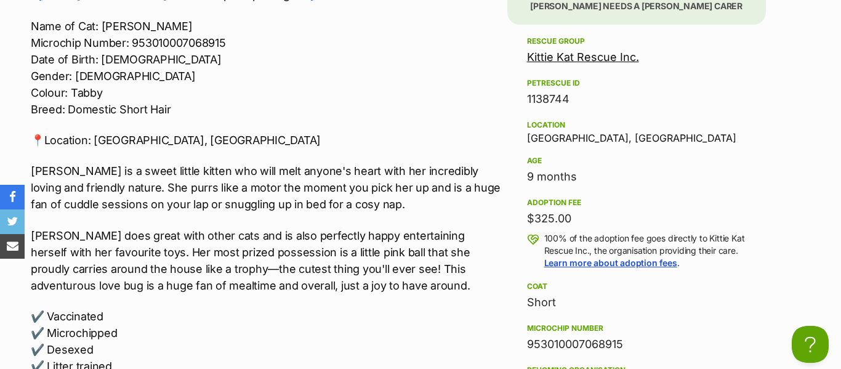
click at [375, 125] on div "🐾 Meet Ivy - The complete package! 🐾 Name of Cat: Ivy Microchip Number: 9530100…" at bounding box center [266, 212] width 470 height 452
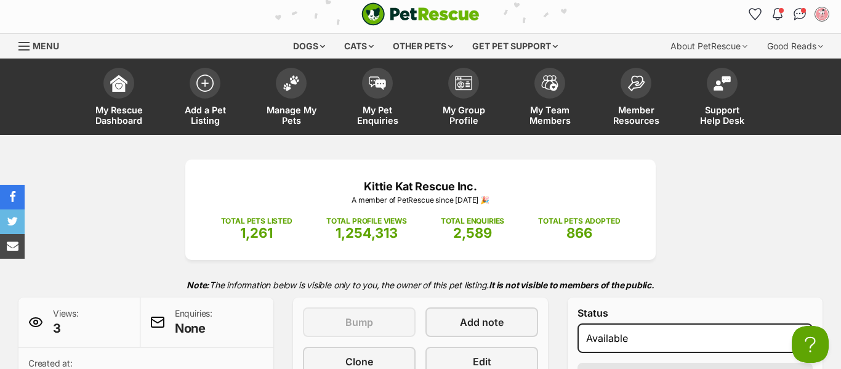
scroll to position [0, 0]
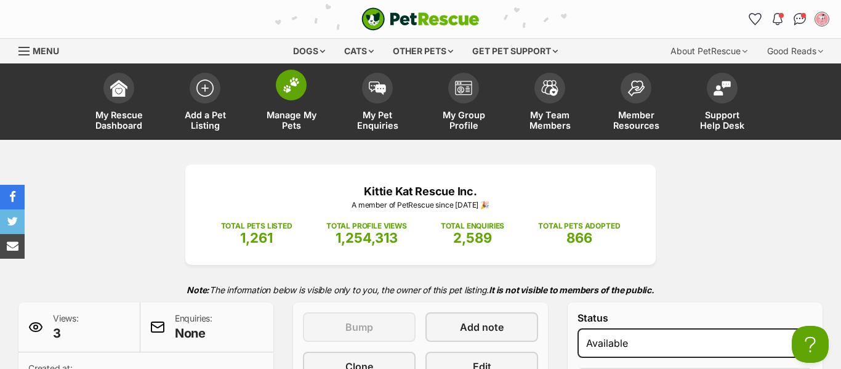
click at [302, 98] on link "Manage My Pets" at bounding box center [291, 103] width 86 height 73
